Goal: Task Accomplishment & Management: Use online tool/utility

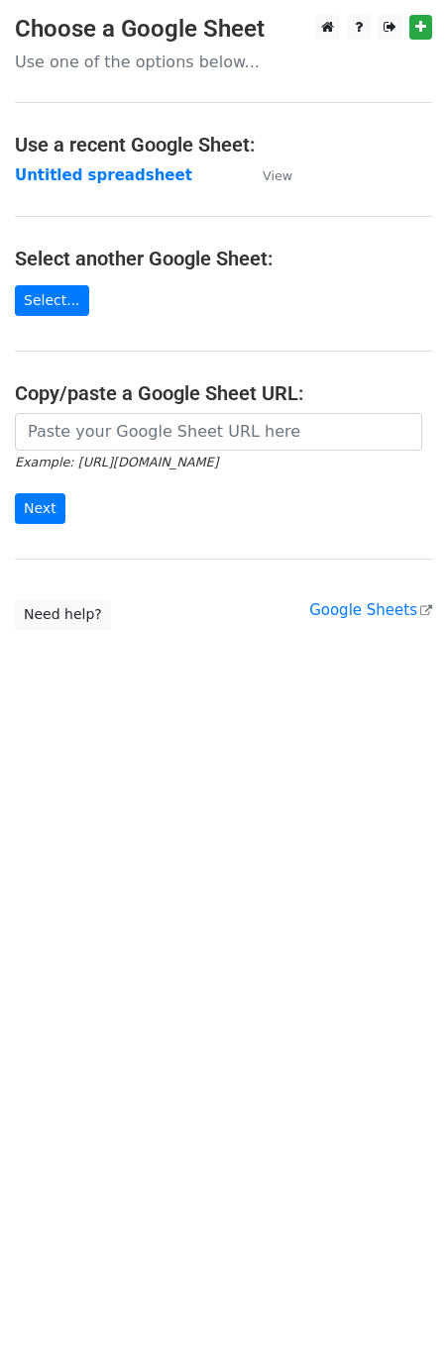
click at [90, 409] on main "Choose a Google Sheet Use one of the options below... Use a recent Google Sheet…" at bounding box center [223, 322] width 447 height 615
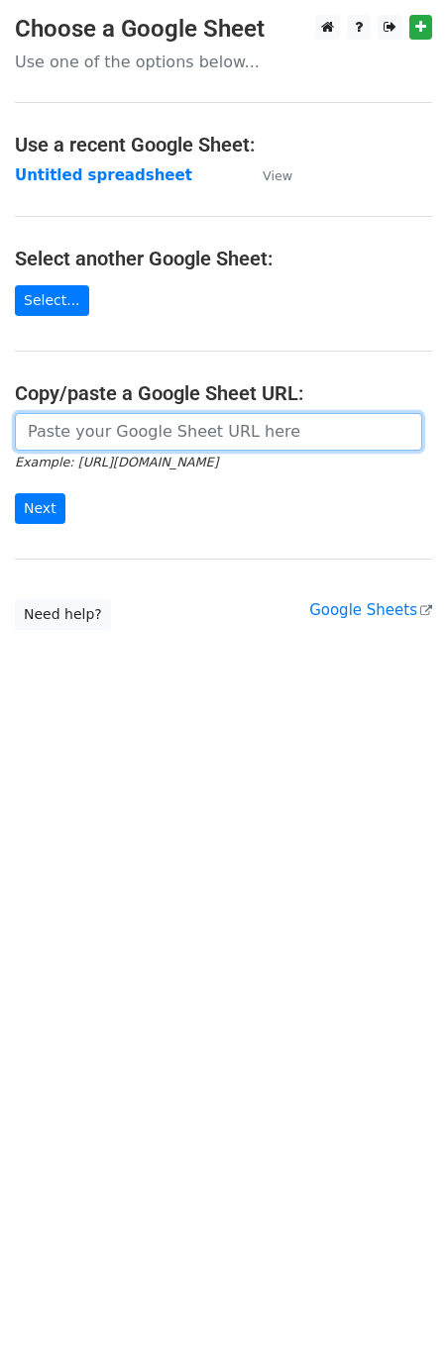
click at [98, 451] on input "url" at bounding box center [218, 432] width 407 height 38
paste input "[URL][DOMAIN_NAME]"
type input "[URL][DOMAIN_NAME]"
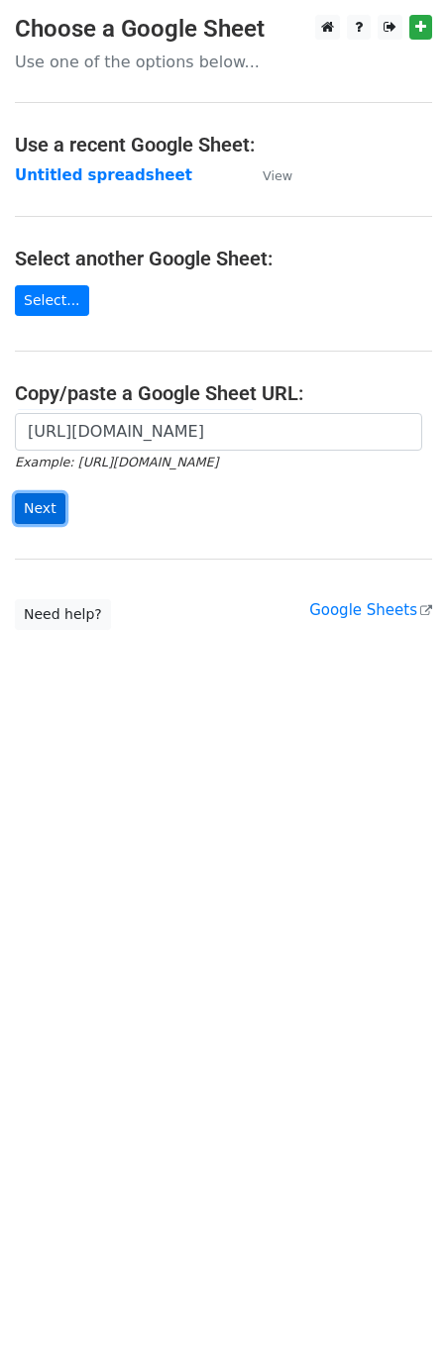
click at [25, 516] on input "Next" at bounding box center [40, 508] width 51 height 31
